Goal: Task Accomplishment & Management: Complete application form

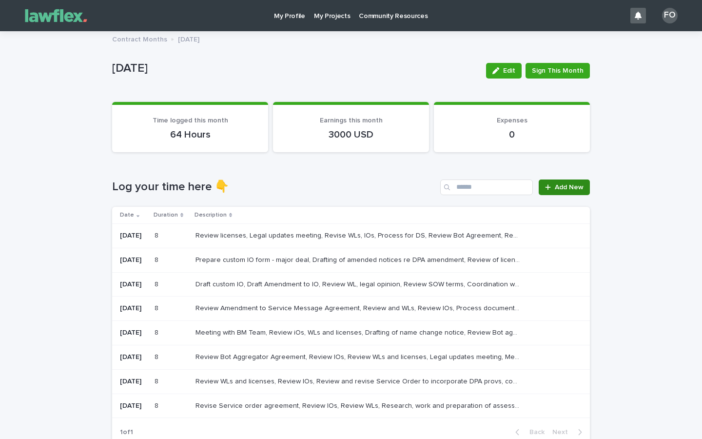
click at [568, 188] on span "Add New" at bounding box center [569, 187] width 29 height 7
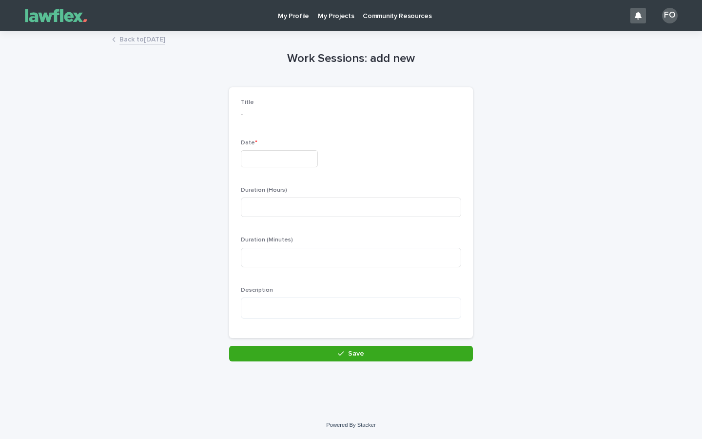
click at [287, 160] on input "text" at bounding box center [279, 158] width 77 height 17
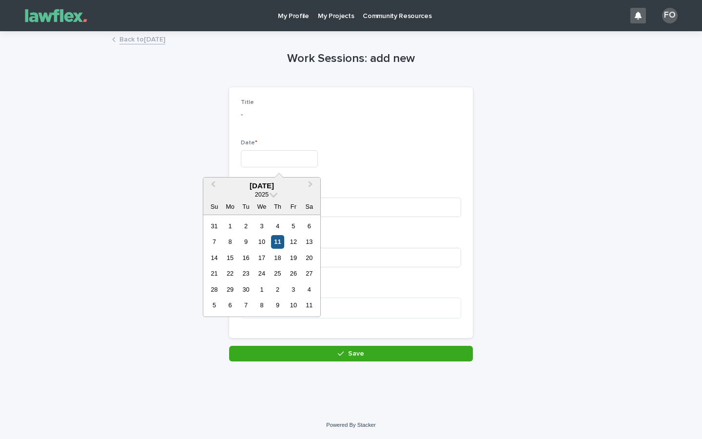
click at [278, 239] on div "11" at bounding box center [277, 241] width 13 height 13
type input "*********"
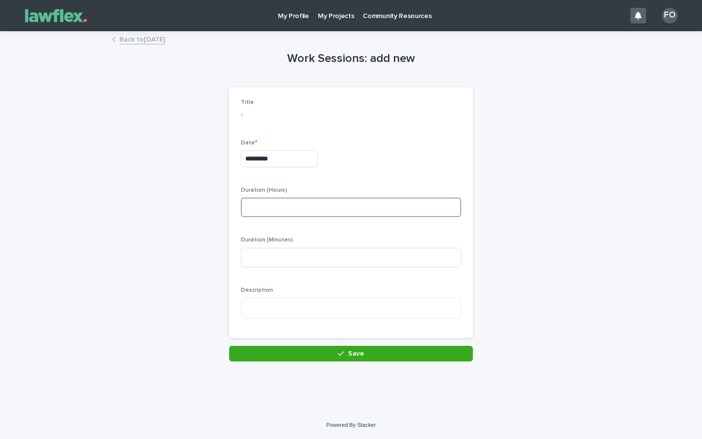
click at [289, 213] on input at bounding box center [351, 208] width 220 height 20
type input "*"
click at [269, 313] on textarea at bounding box center [351, 308] width 220 height 21
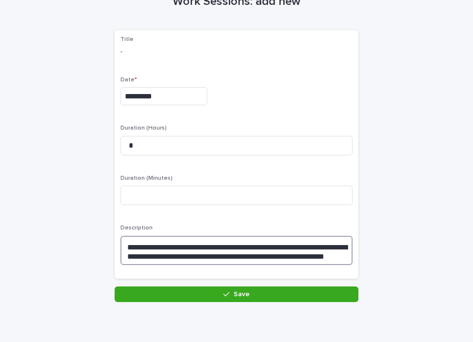
scroll to position [64, 0]
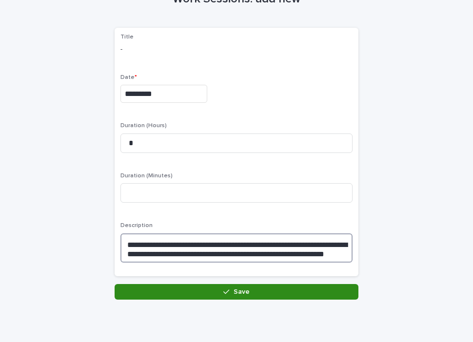
type textarea "**********"
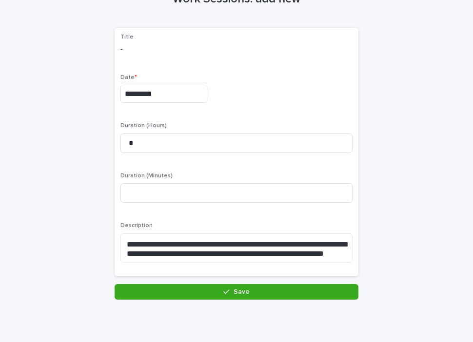
click at [275, 289] on button "Save" at bounding box center [237, 292] width 244 height 16
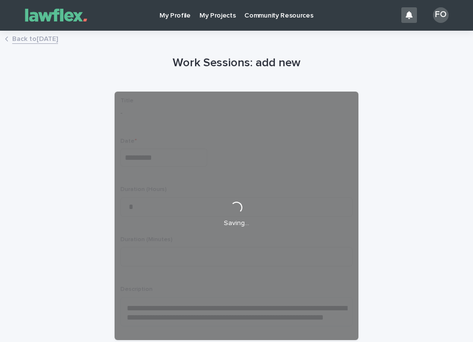
scroll to position [0, 0]
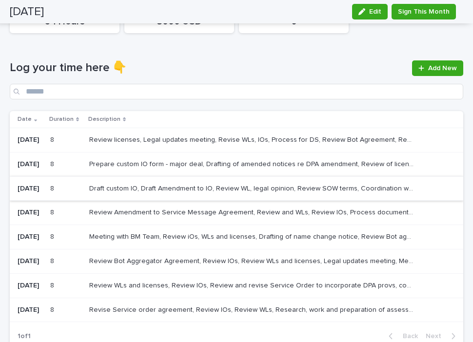
scroll to position [95, 0]
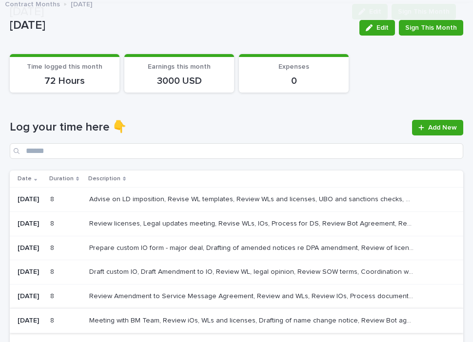
scroll to position [162, 0]
